Goal: Task Accomplishment & Management: Use online tool/utility

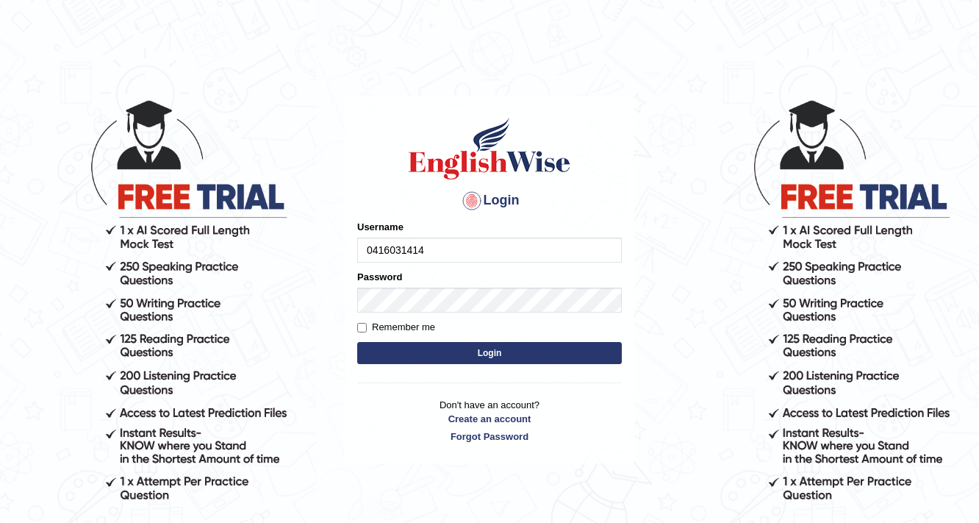
type input "0416031414"
click at [567, 340] on form "Please fix the following errors: Username 0416031414 Password Remember me Login" at bounding box center [489, 294] width 265 height 148
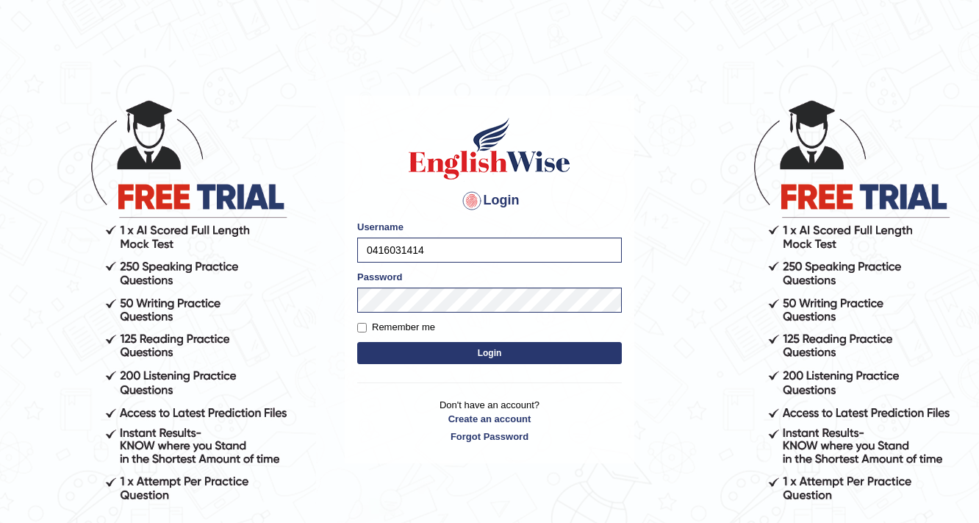
click at [568, 343] on button "Login" at bounding box center [489, 353] width 265 height 22
click at [563, 345] on button "Login" at bounding box center [489, 353] width 265 height 22
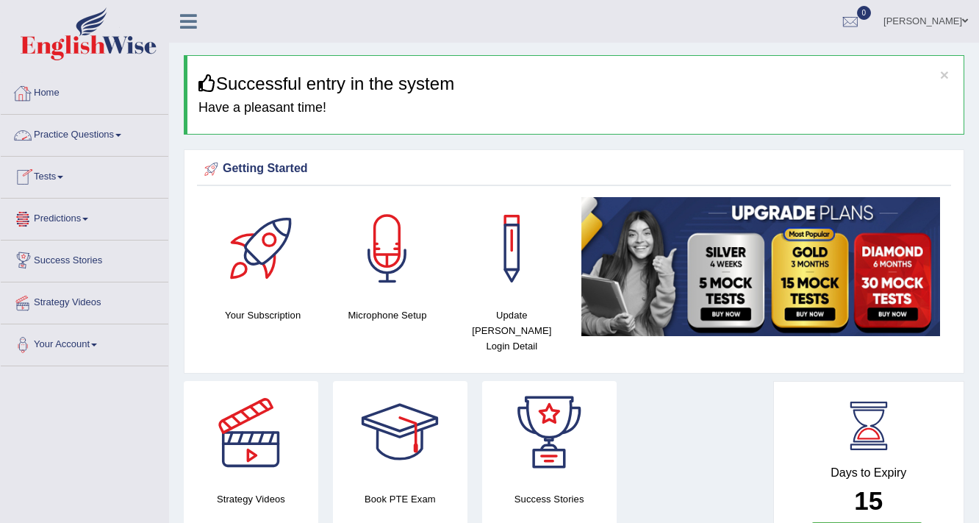
click at [49, 177] on link "Tests" at bounding box center [85, 175] width 168 height 37
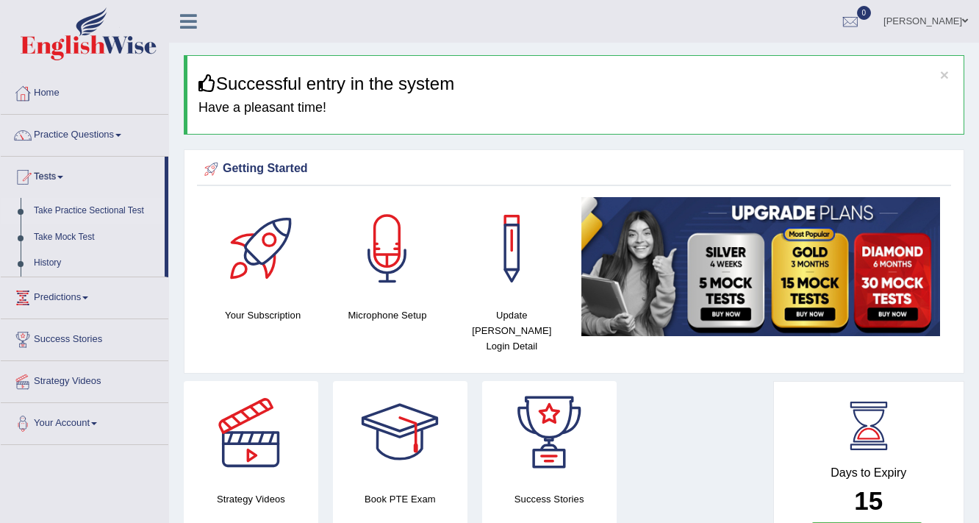
click at [107, 213] on link "Take Practice Sectional Test" at bounding box center [96, 211] width 138 height 26
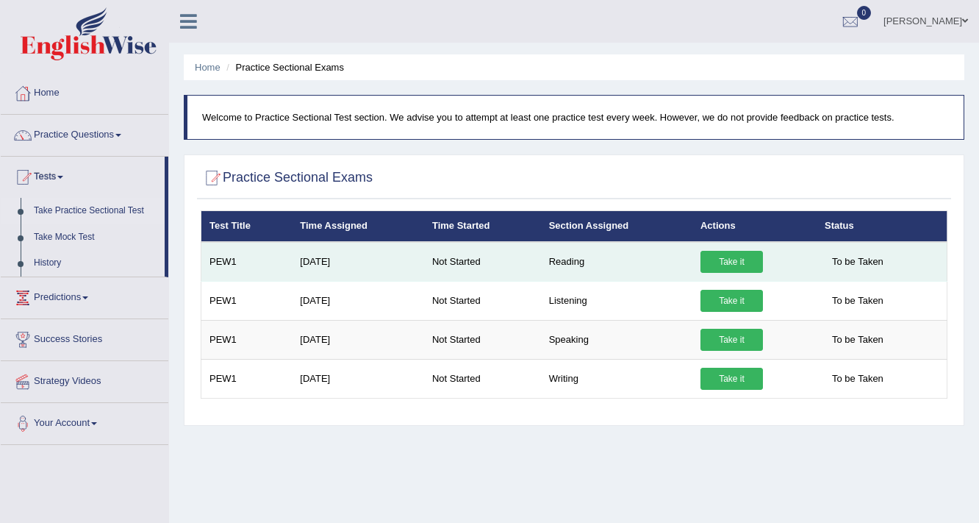
click at [734, 257] on link "Take it" at bounding box center [732, 262] width 63 height 22
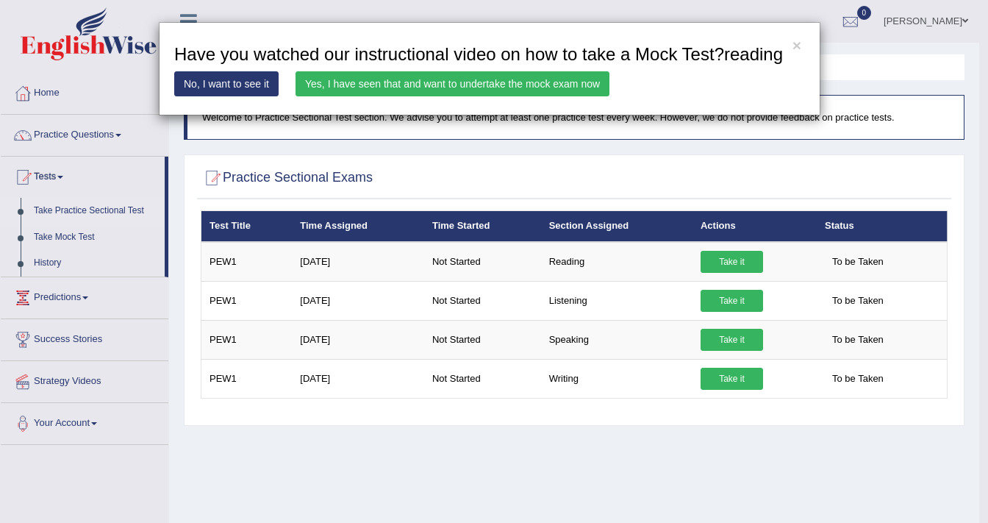
click at [507, 82] on link "Yes, I have seen that and want to undertake the mock exam now" at bounding box center [453, 83] width 314 height 25
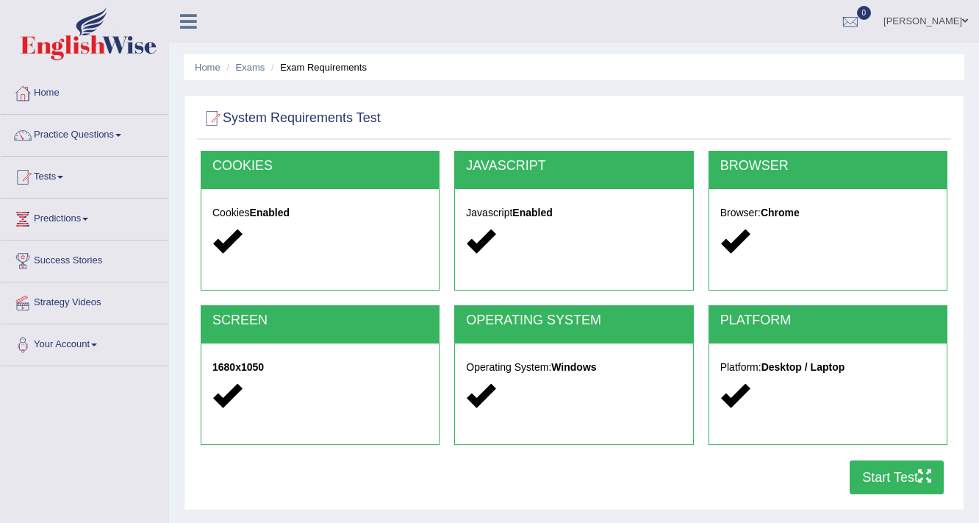
click at [900, 474] on button "Start Test" at bounding box center [897, 477] width 94 height 34
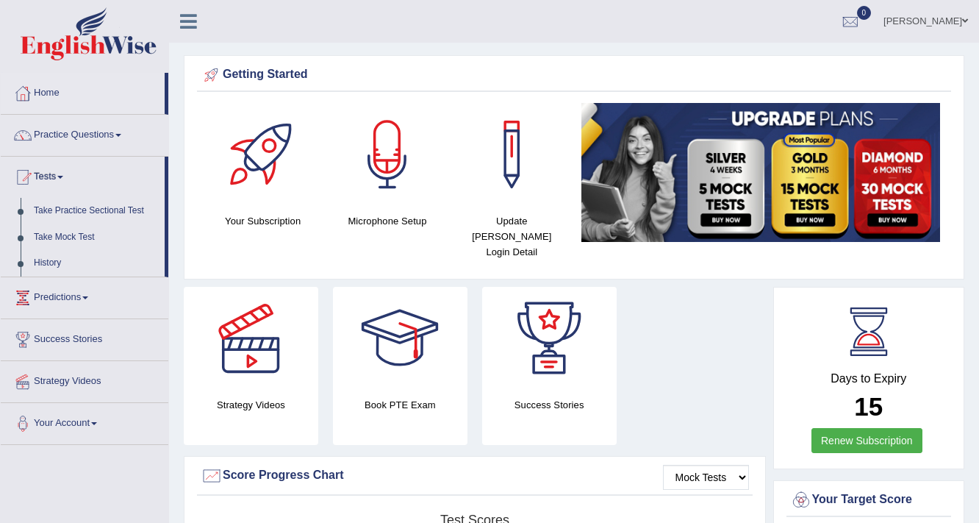
click at [64, 213] on link "Take Practice Sectional Test" at bounding box center [96, 211] width 138 height 26
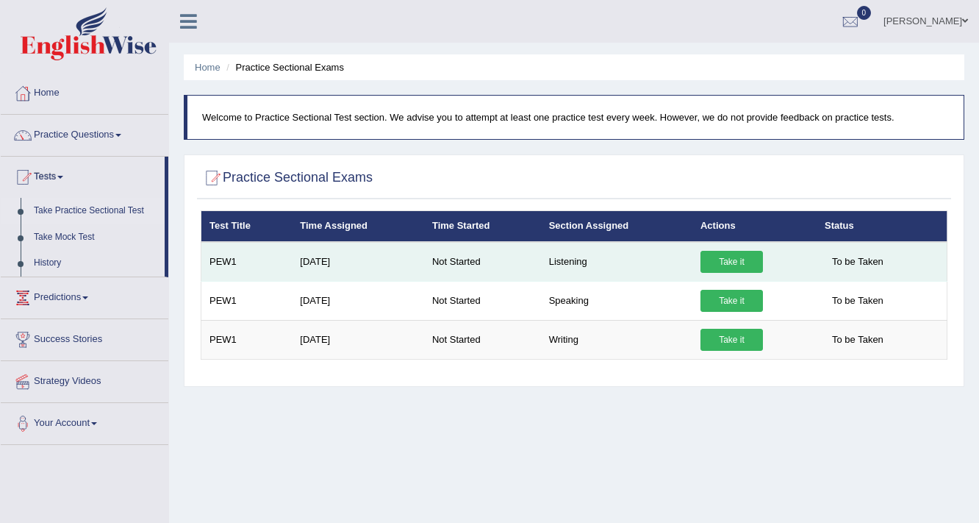
click at [729, 262] on link "Take it" at bounding box center [732, 262] width 63 height 22
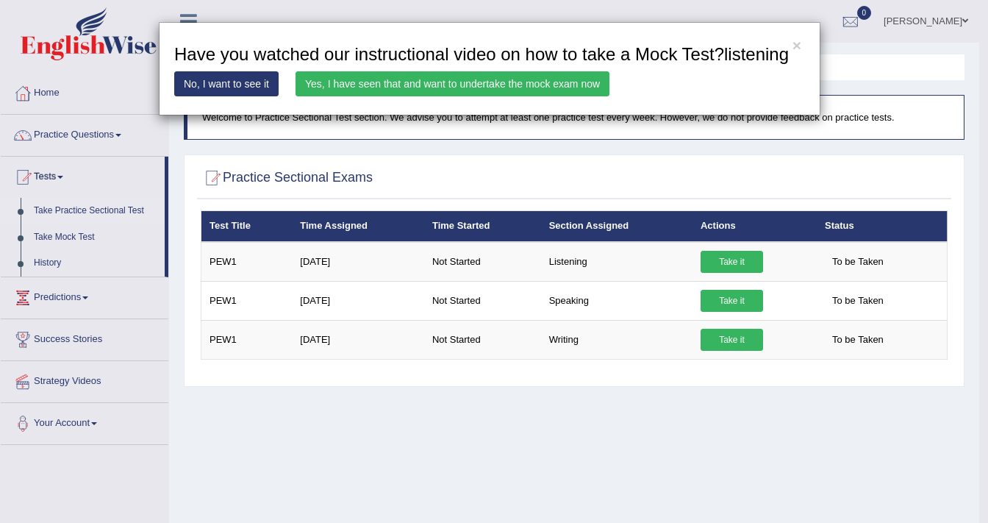
click at [368, 82] on link "Yes, I have seen that and want to undertake the mock exam now" at bounding box center [453, 83] width 314 height 25
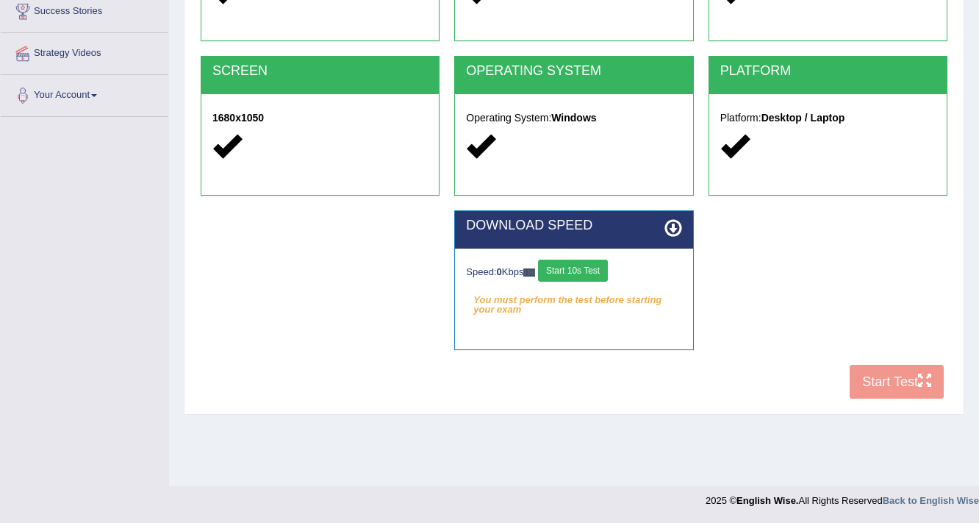
scroll to position [190, 0]
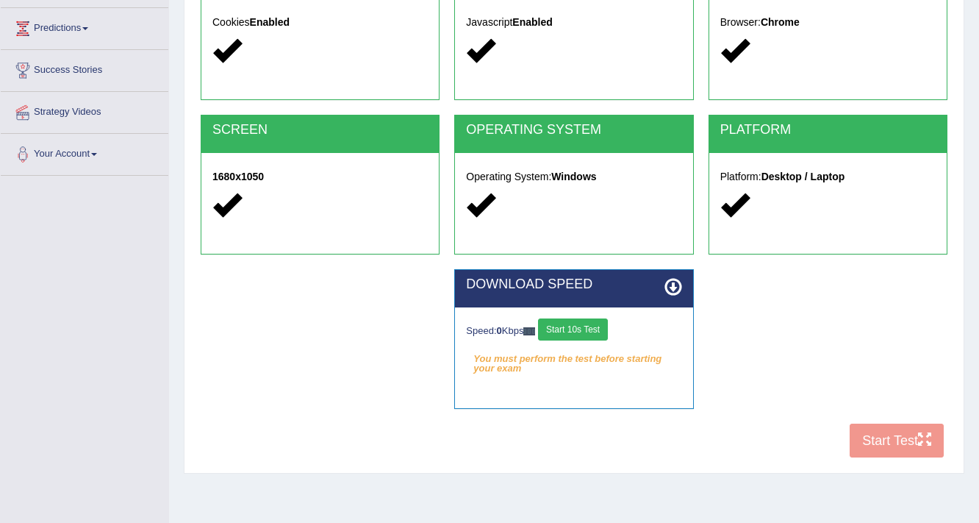
click at [562, 323] on button "Start 10s Test" at bounding box center [573, 329] width 70 height 22
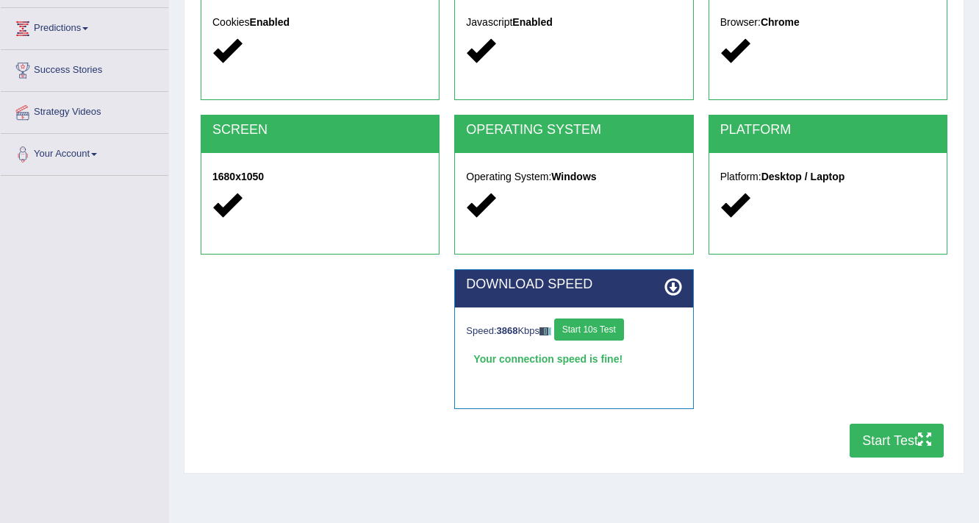
scroll to position [132, 0]
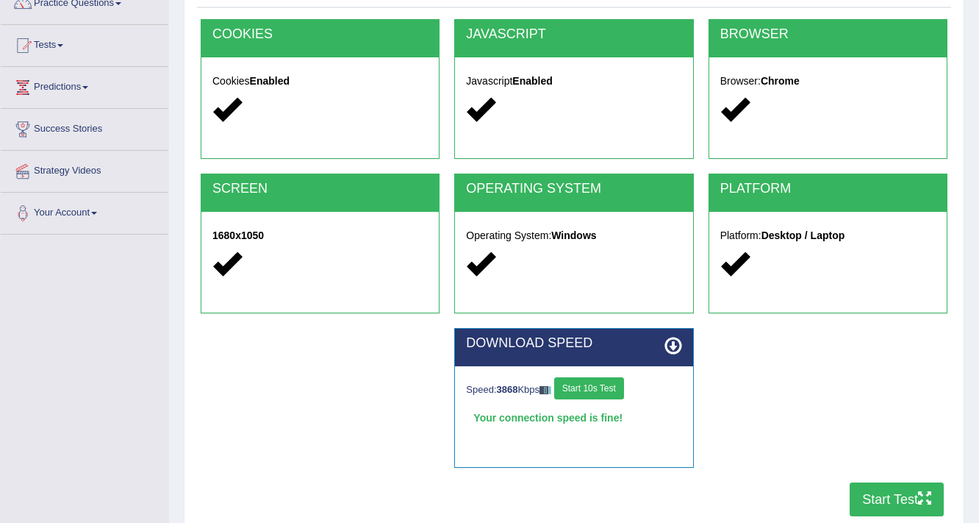
click at [901, 499] on button "Start Test" at bounding box center [897, 499] width 94 height 34
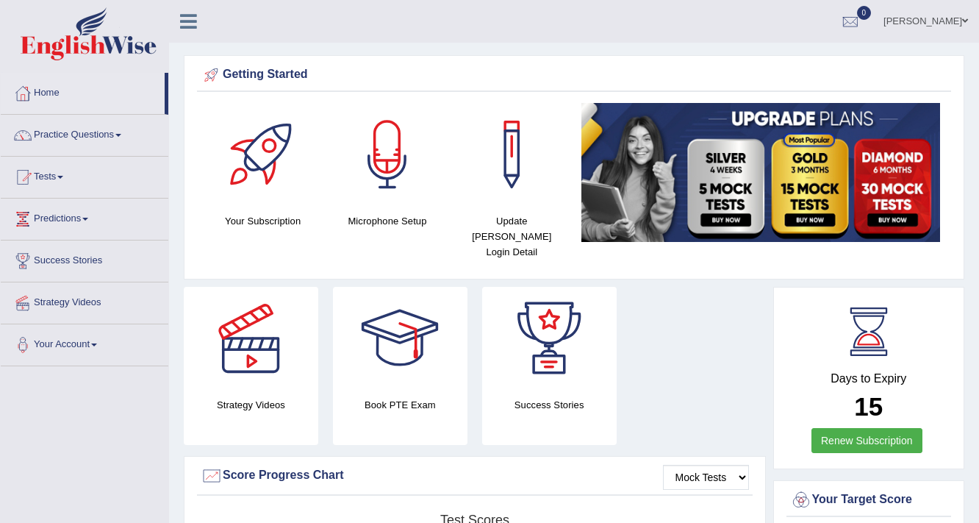
click at [938, 18] on link "Neha Sharma" at bounding box center [926, 19] width 107 height 38
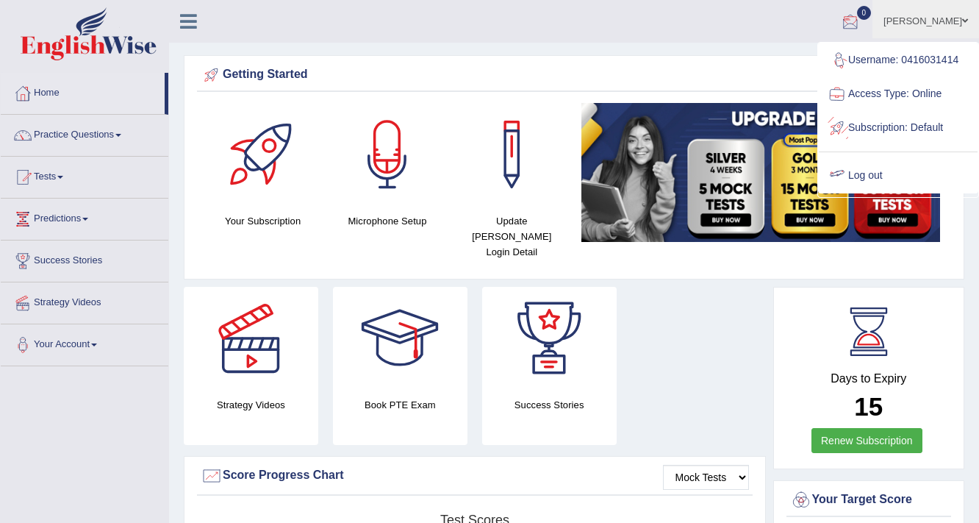
click at [859, 174] on link "Log out" at bounding box center [898, 176] width 159 height 34
